Goal: Task Accomplishment & Management: Complete application form

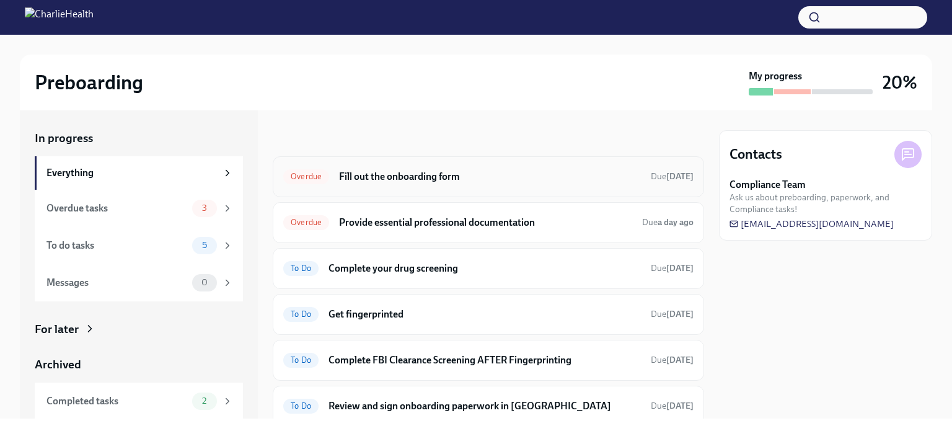
click at [417, 177] on h6 "Fill out the onboarding form" at bounding box center [490, 177] width 302 height 14
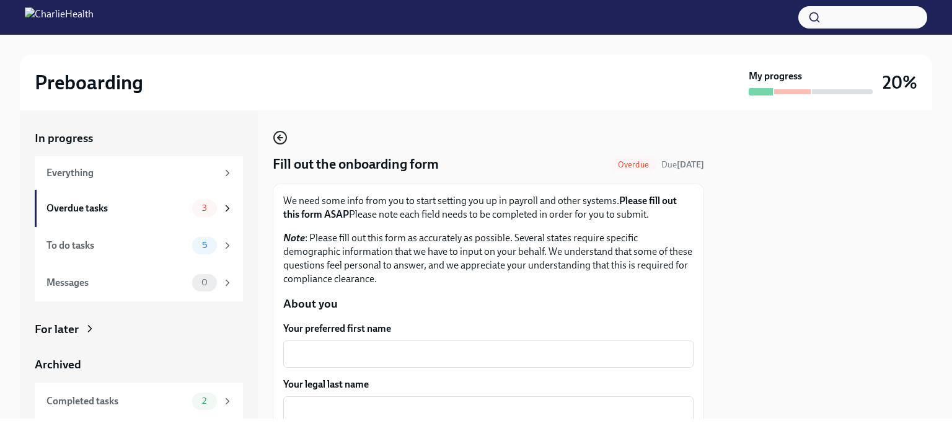
click at [278, 143] on circle "button" at bounding box center [280, 137] width 12 height 12
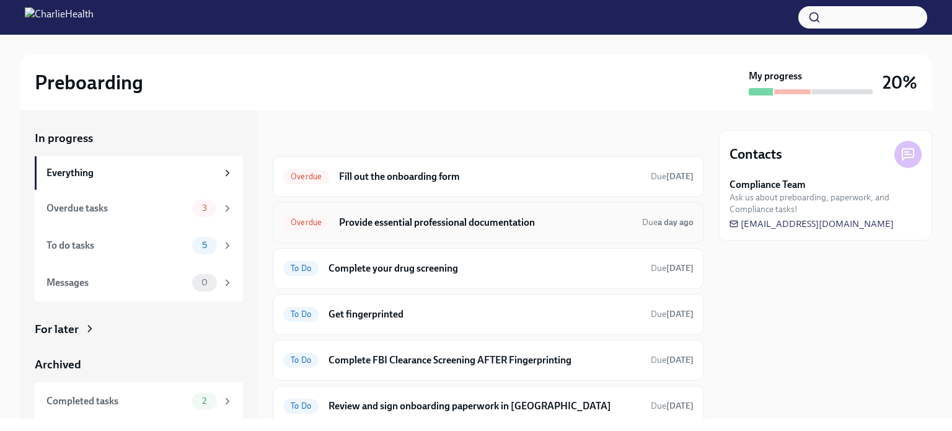
click at [456, 219] on h6 "Provide essential professional documentation" at bounding box center [485, 223] width 293 height 14
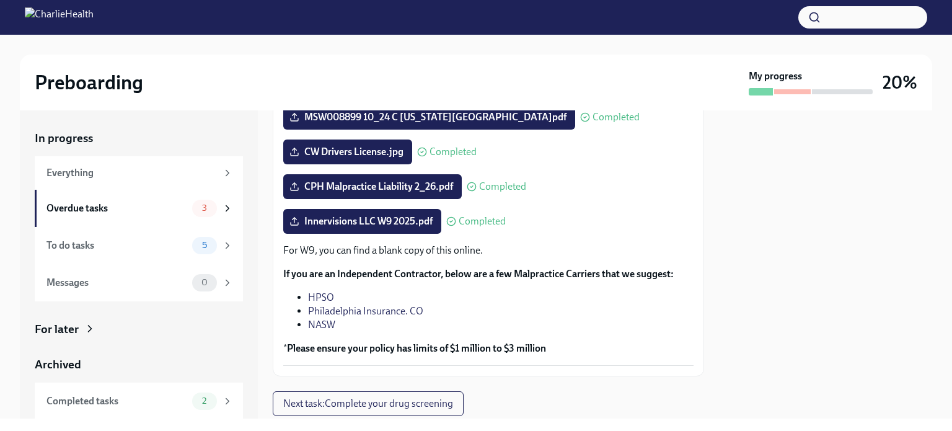
scroll to position [304, 0]
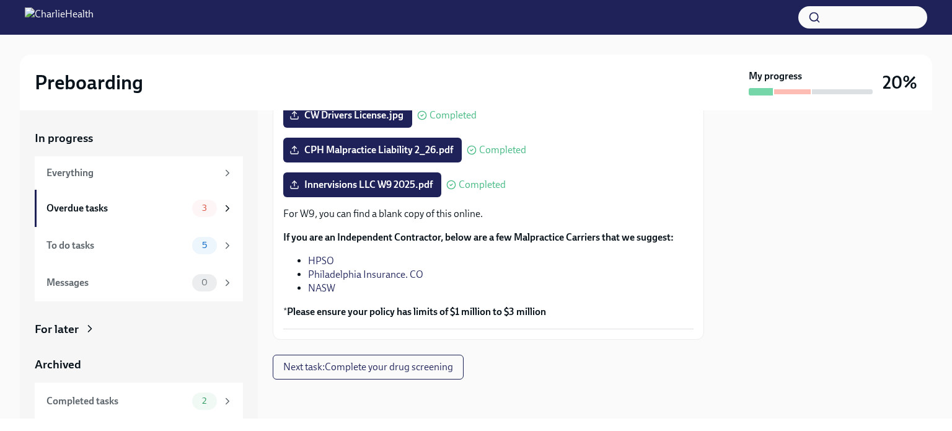
click at [540, 312] on strong "Please ensure your policy has limits of $1 million to $3 million" at bounding box center [416, 312] width 259 height 12
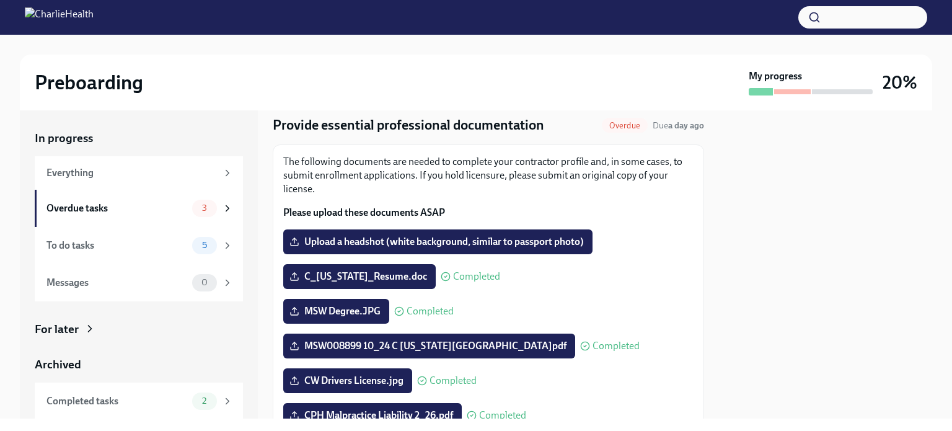
scroll to position [0, 0]
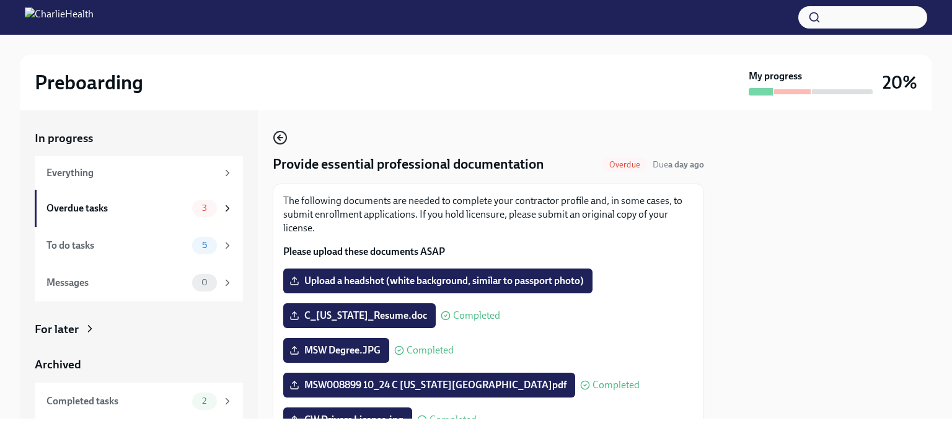
click at [282, 143] on icon "button" at bounding box center [280, 137] width 15 height 15
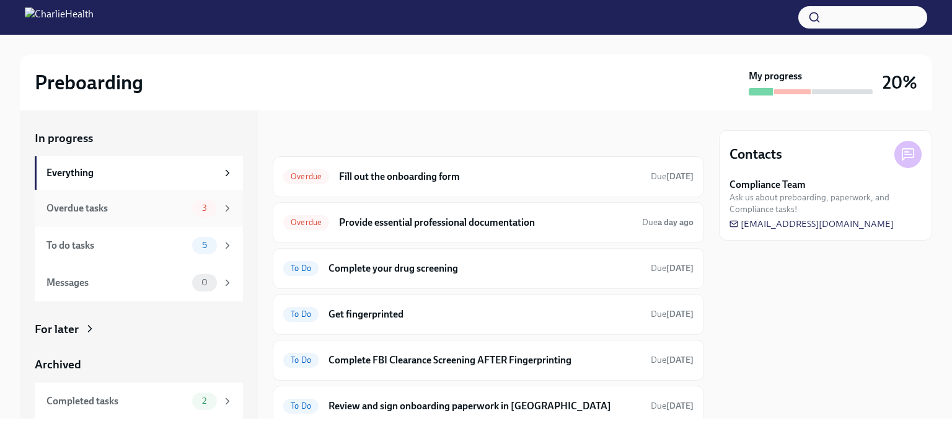
click at [223, 208] on div "Overdue tasks 3" at bounding box center [139, 208] width 208 height 37
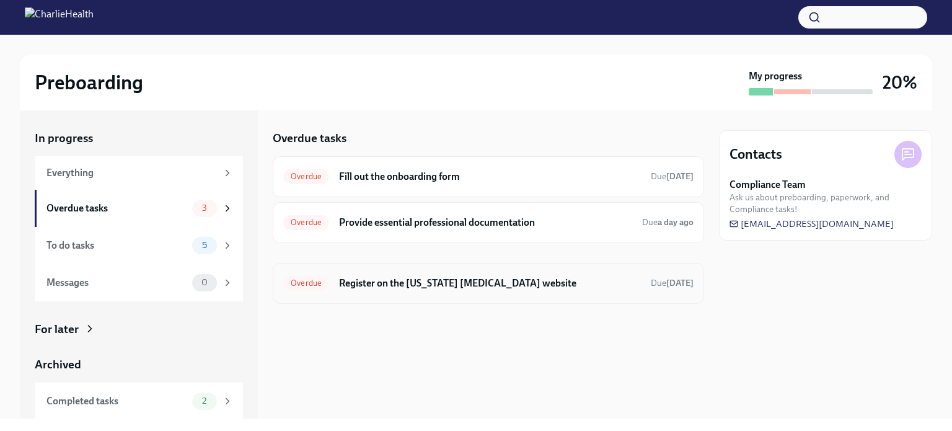
click at [378, 282] on h6 "Register on the [US_STATE] [MEDICAL_DATA] website" at bounding box center [490, 283] width 302 height 14
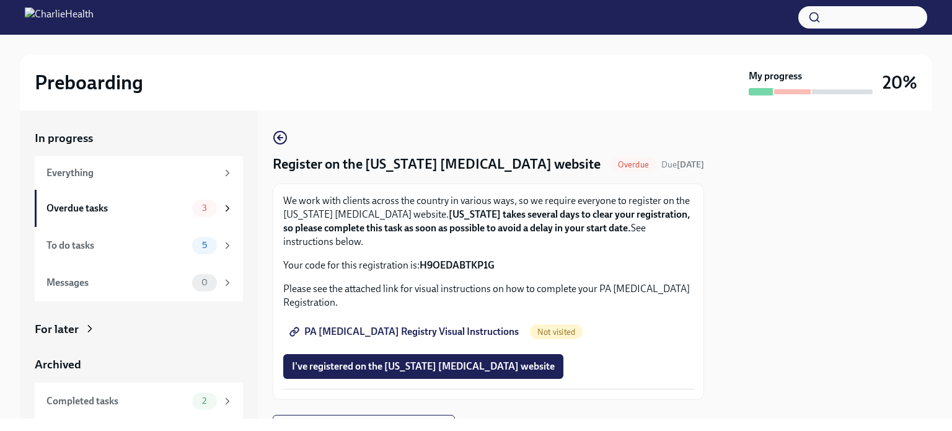
click at [530, 332] on span "Not visited" at bounding box center [556, 331] width 53 height 9
click at [315, 328] on span "PA [MEDICAL_DATA] Registry Visual Instructions" at bounding box center [405, 331] width 227 height 12
drag, startPoint x: 498, startPoint y: 267, endPoint x: 420, endPoint y: 266, distance: 78.1
click at [420, 266] on p "Your code for this registration is: H9OEDABTKP1G" at bounding box center [488, 266] width 410 height 14
copy strong "H9OEDABTKP1G"
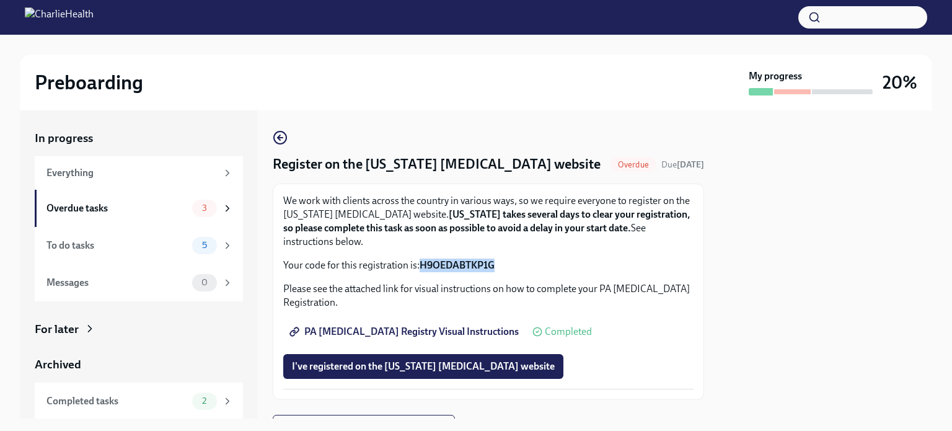
scroll to position [60, 0]
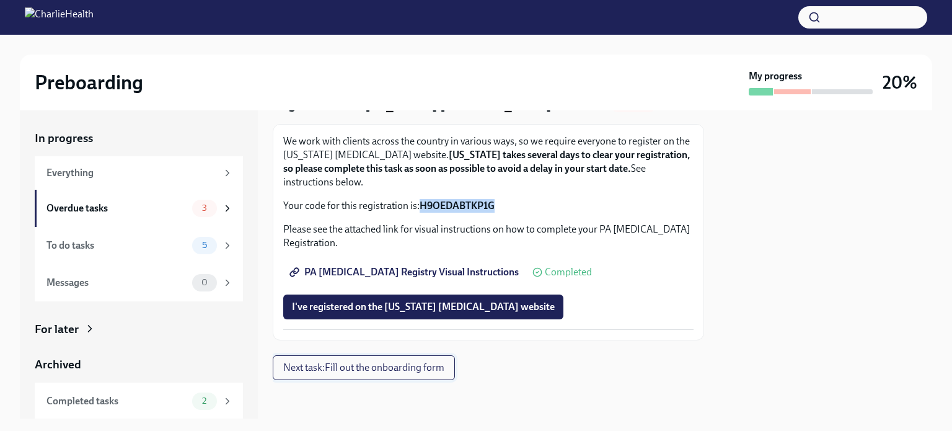
click at [405, 374] on button "Next task : Fill out the onboarding form" at bounding box center [364, 367] width 182 height 25
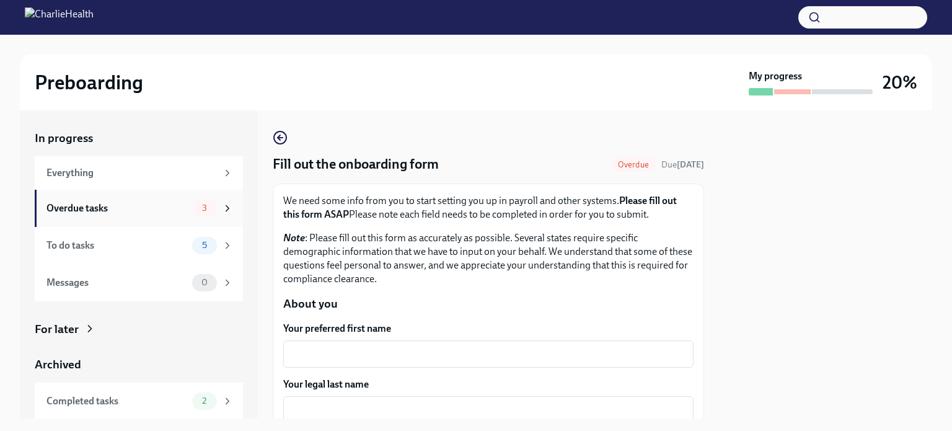
click at [222, 210] on icon at bounding box center [227, 208] width 11 height 11
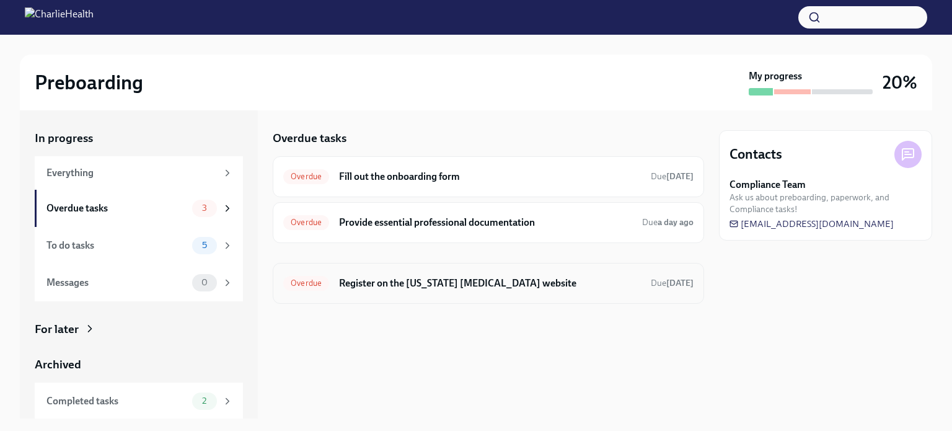
click at [352, 283] on h6 "Register on the [US_STATE] [MEDICAL_DATA] website" at bounding box center [490, 283] width 302 height 14
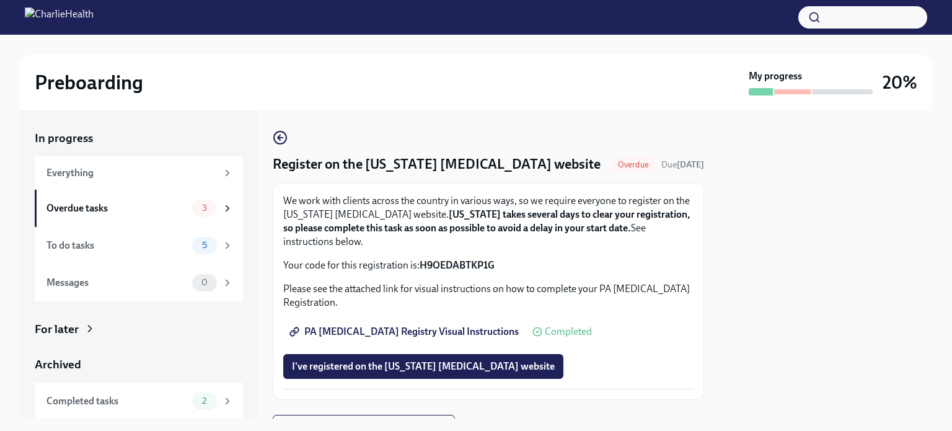
scroll to position [60, 0]
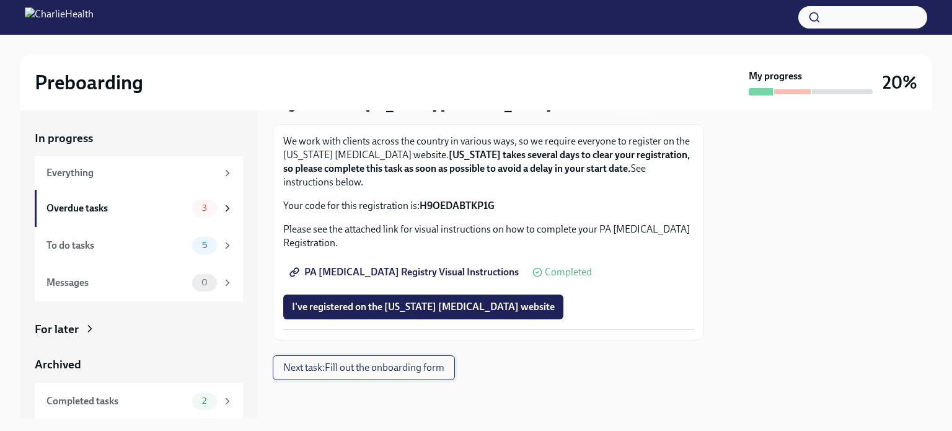
click at [409, 366] on span "Next task : Fill out the onboarding form" at bounding box center [363, 367] width 161 height 12
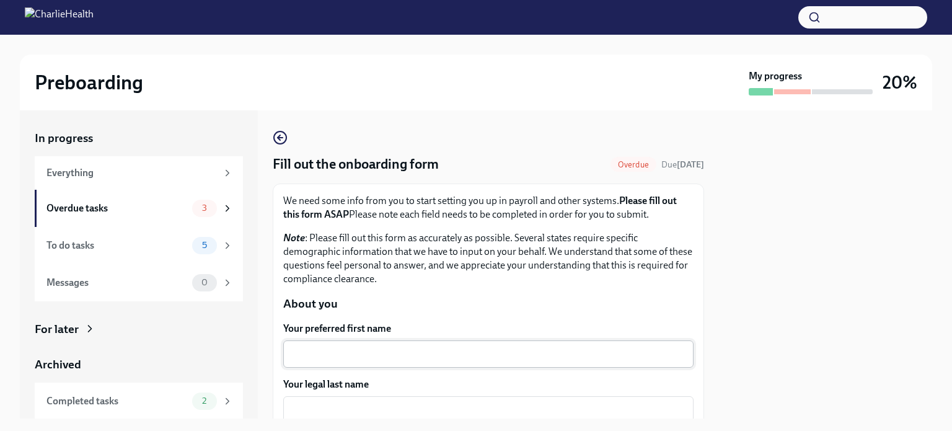
click at [382, 364] on div "x ​" at bounding box center [488, 353] width 410 height 27
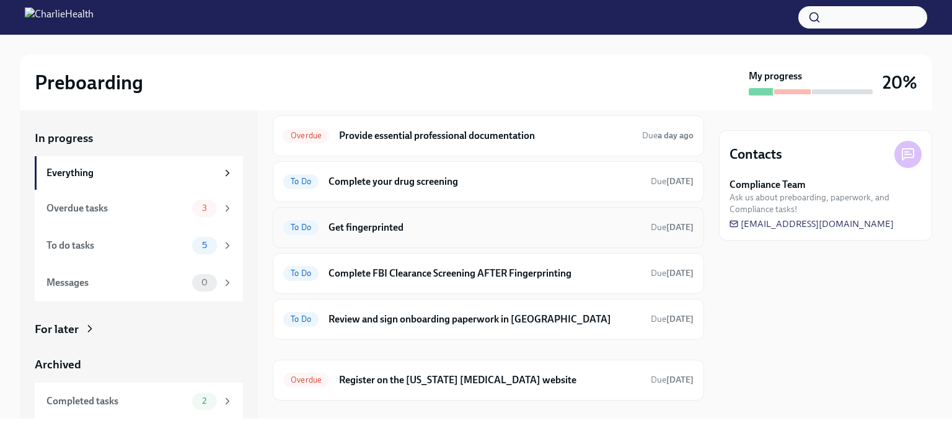
scroll to position [166, 0]
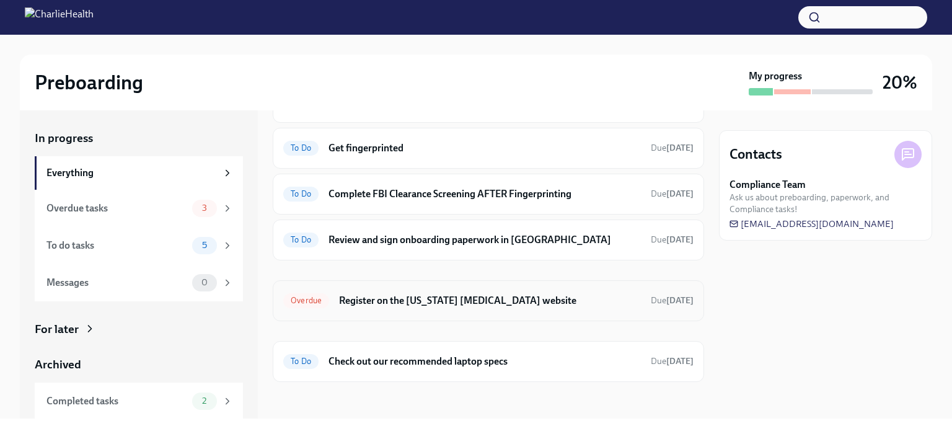
click at [447, 294] on h6 "Register on the [US_STATE] [MEDICAL_DATA] website" at bounding box center [490, 301] width 302 height 14
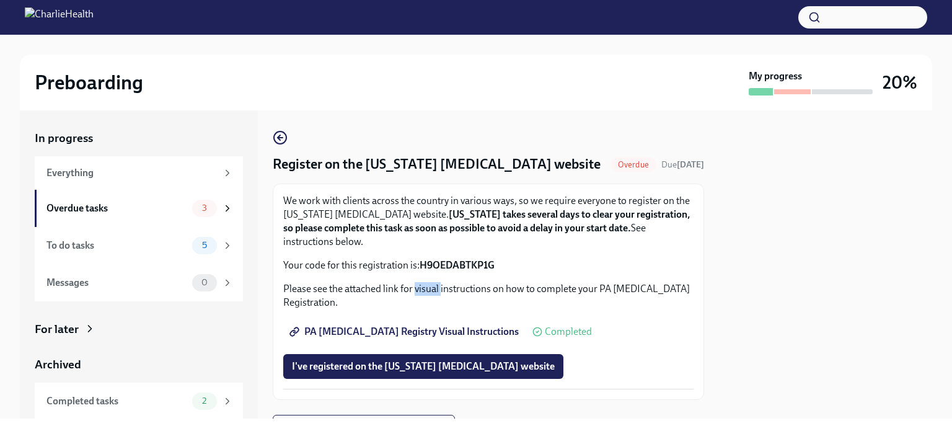
click at [447, 294] on p "Please see the attached link for visual instructions on how to complete your PA…" at bounding box center [488, 295] width 410 height 27
click at [374, 337] on span "PA [MEDICAL_DATA] Registry Visual Instructions" at bounding box center [405, 331] width 227 height 12
